Goal: Navigation & Orientation: Find specific page/section

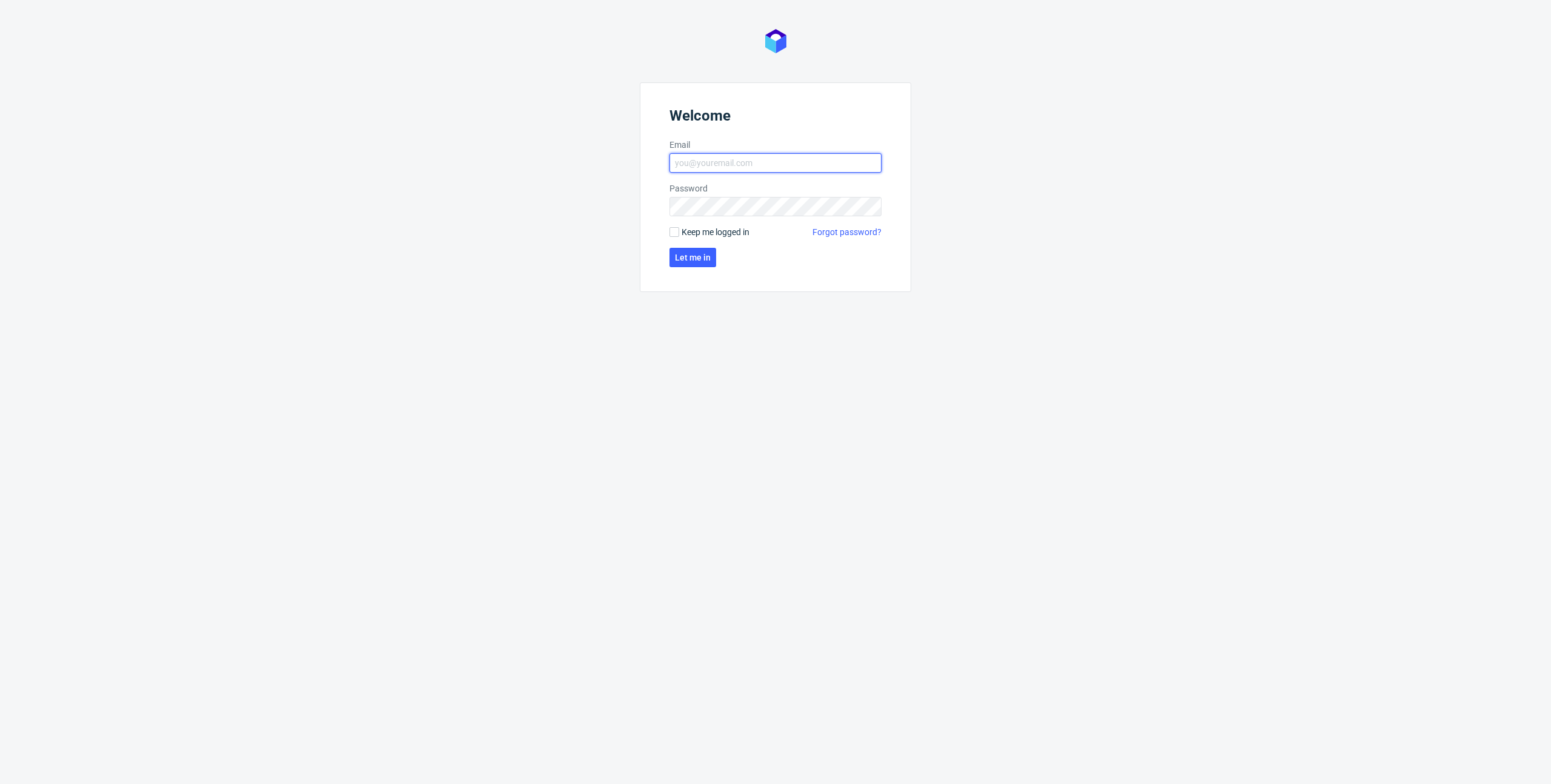
click at [720, 154] on input "Email" at bounding box center [775, 163] width 212 height 19
type input "[PERSON_NAME][EMAIL_ADDRESS][DOMAIN_NAME]"
click at [692, 251] on button "Let me in" at bounding box center [692, 257] width 47 height 19
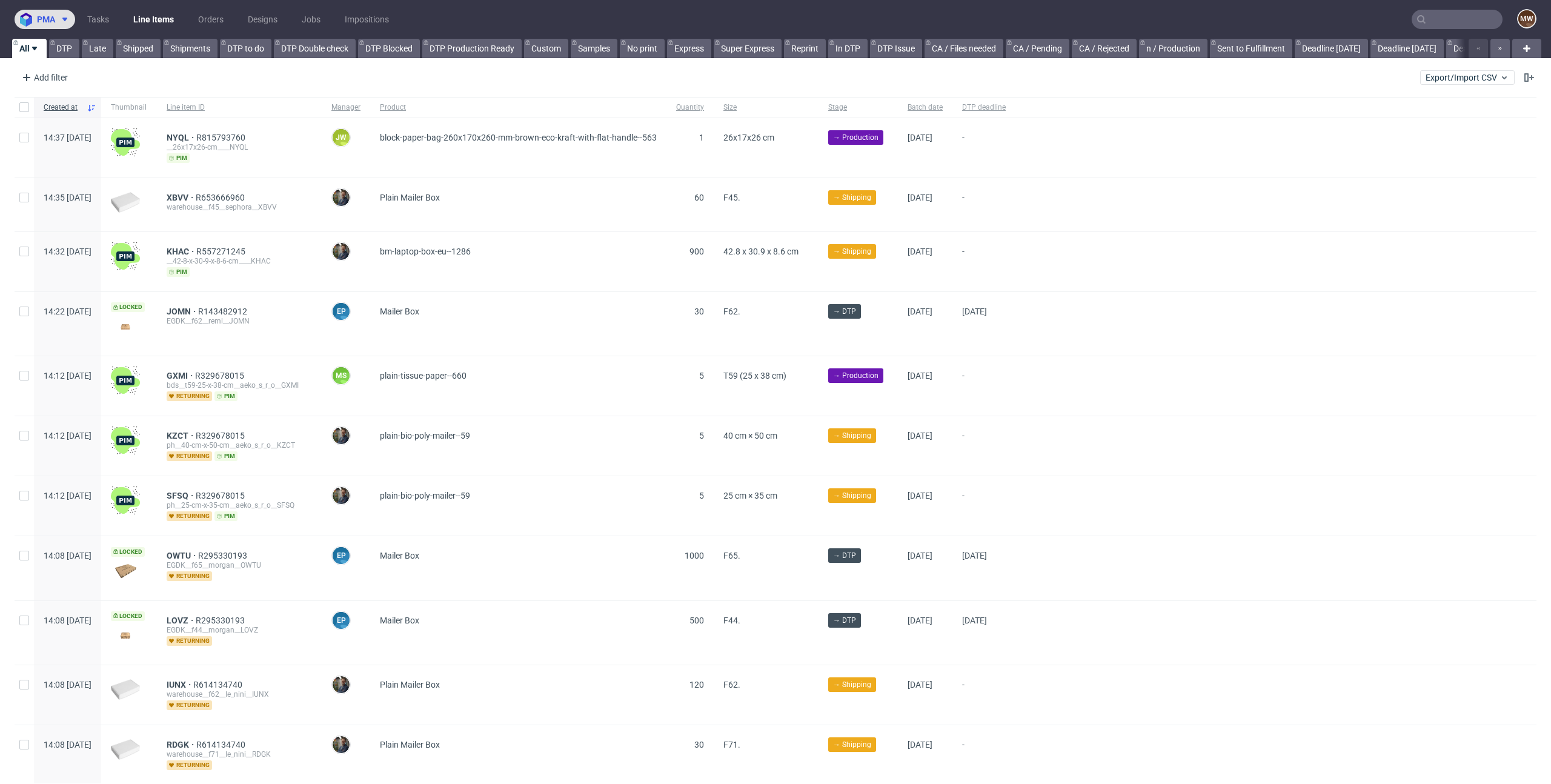
click at [43, 18] on span "pma" at bounding box center [46, 18] width 18 height 8
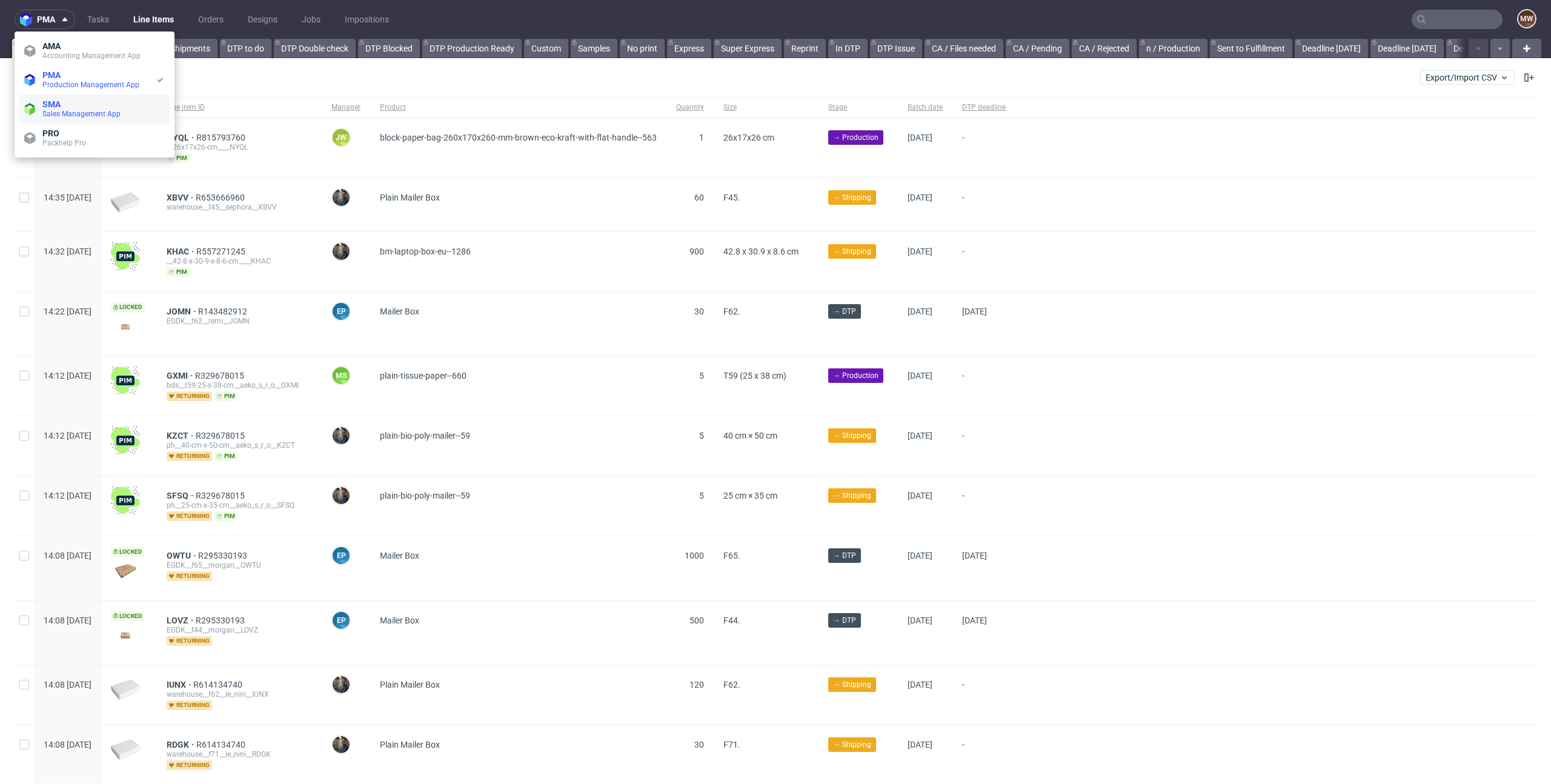
click at [74, 107] on span "SMA" at bounding box center [103, 104] width 122 height 10
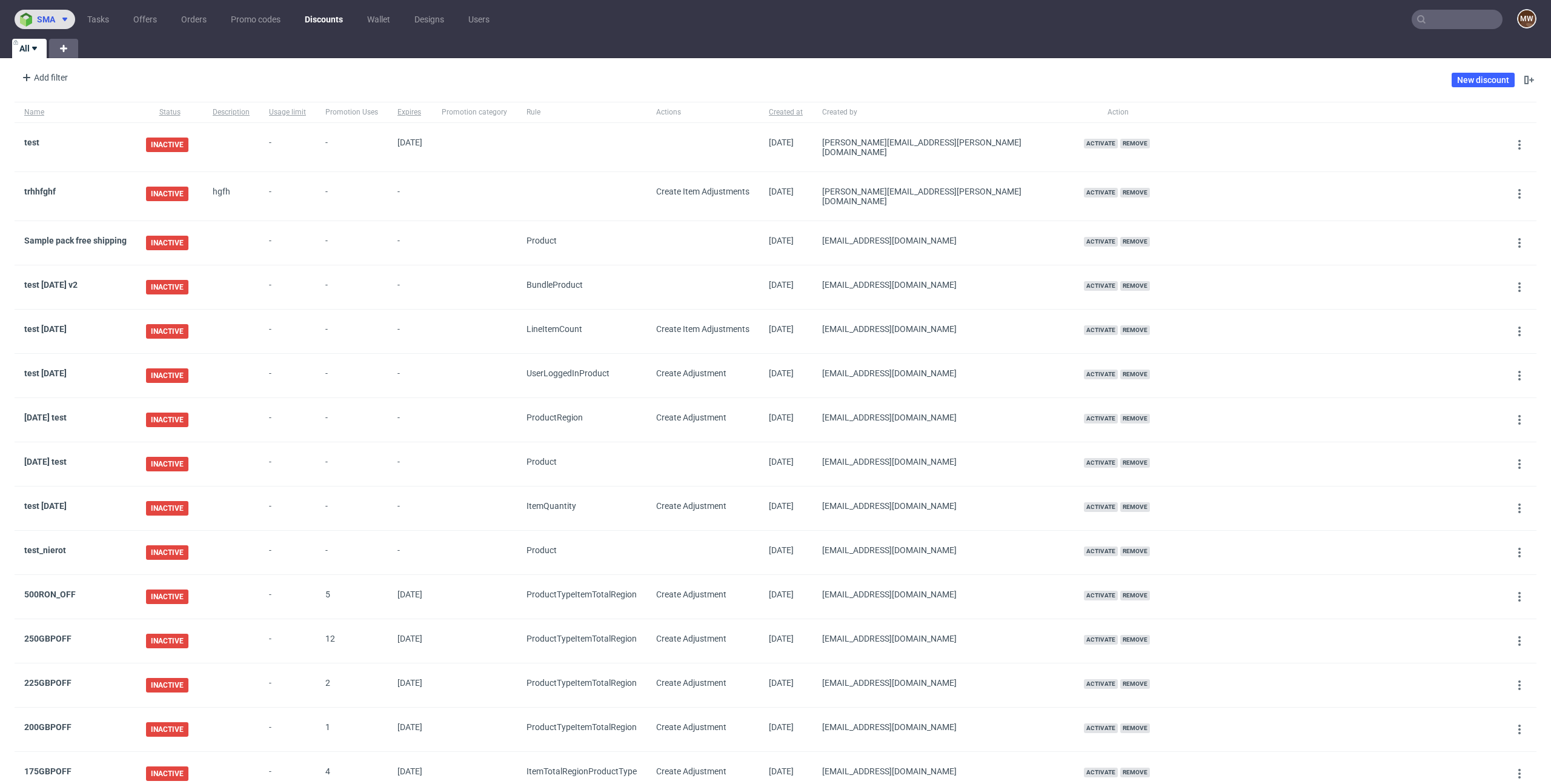
click at [40, 20] on span "sma" at bounding box center [46, 18] width 18 height 8
click at [49, 51] on span "Accounting Management App" at bounding box center [103, 55] width 122 height 10
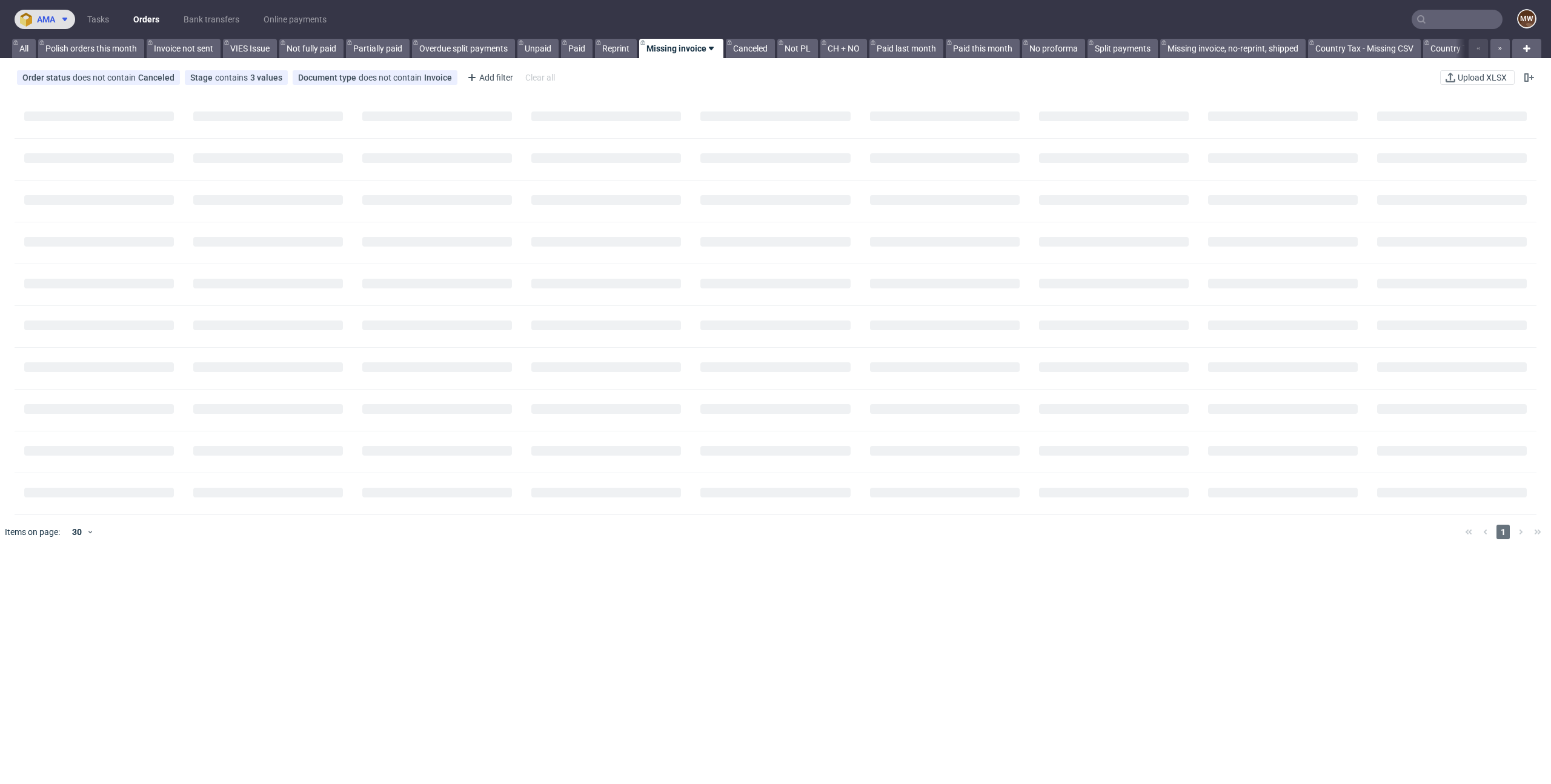
click at [47, 16] on span "ama" at bounding box center [46, 18] width 18 height 8
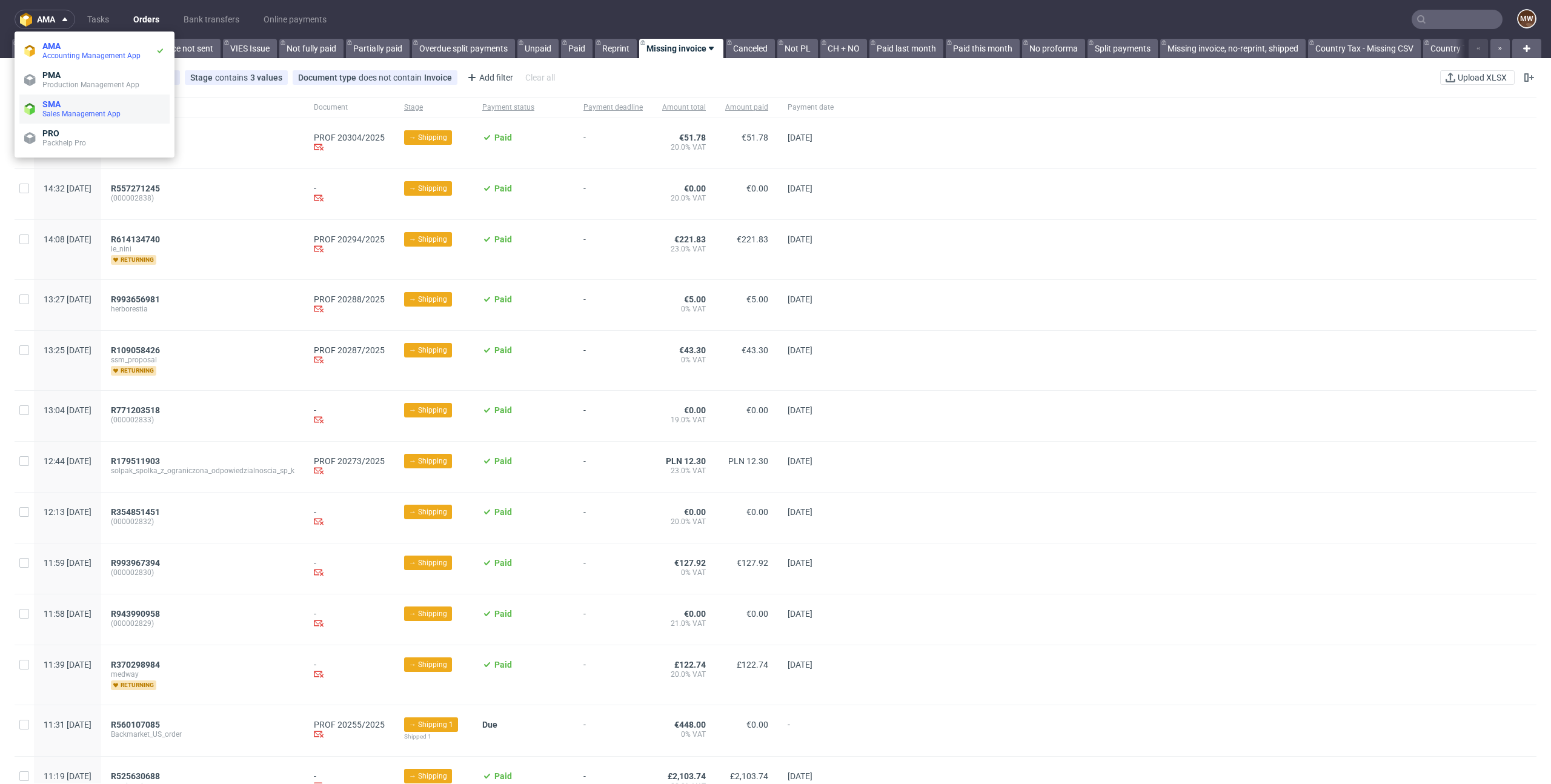
click at [54, 118] on span "Sales Management App" at bounding box center [81, 113] width 78 height 8
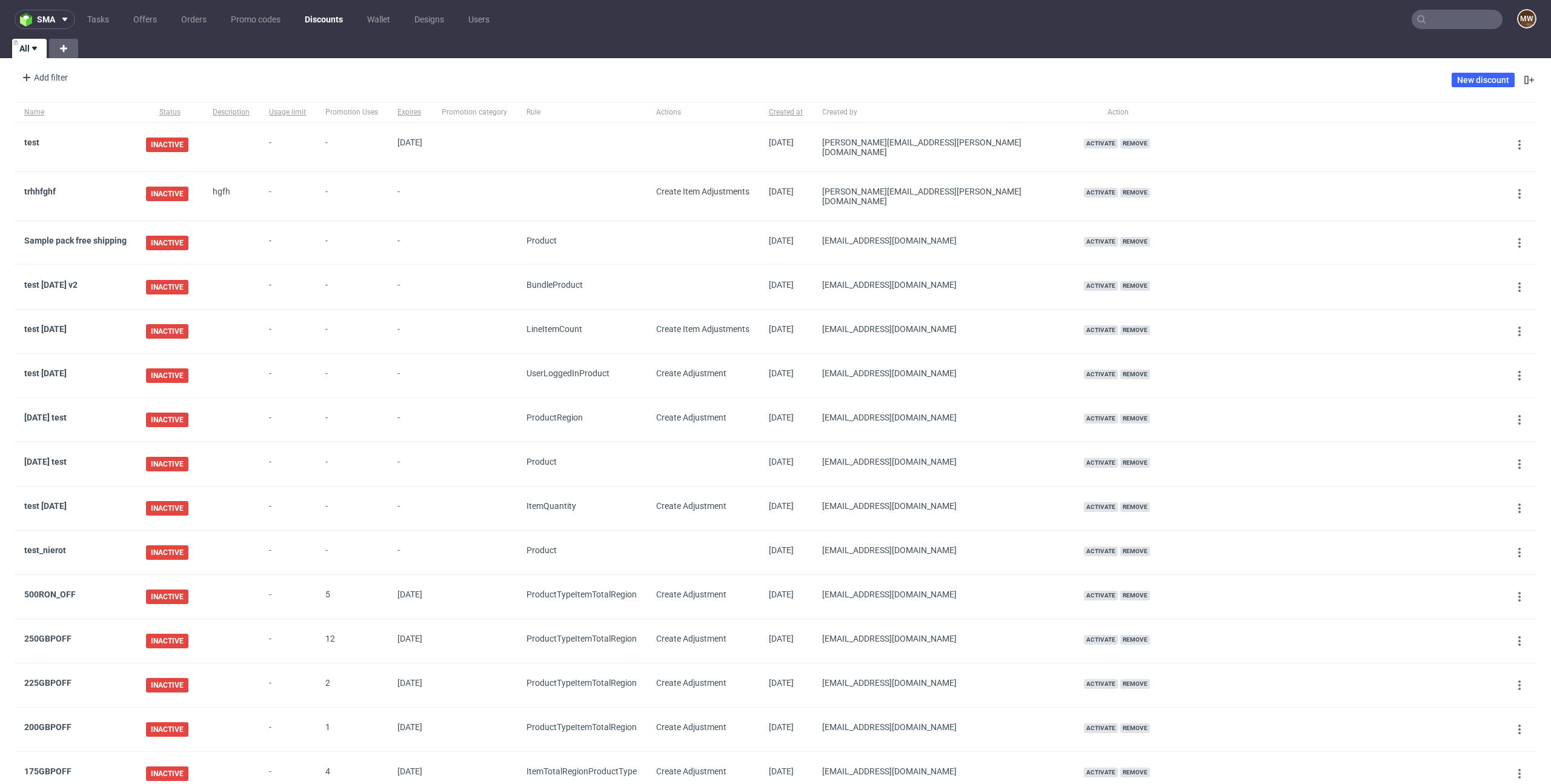
click at [165, 54] on div "All" at bounding box center [775, 48] width 1551 height 19
